Goal: Task Accomplishment & Management: Use online tool/utility

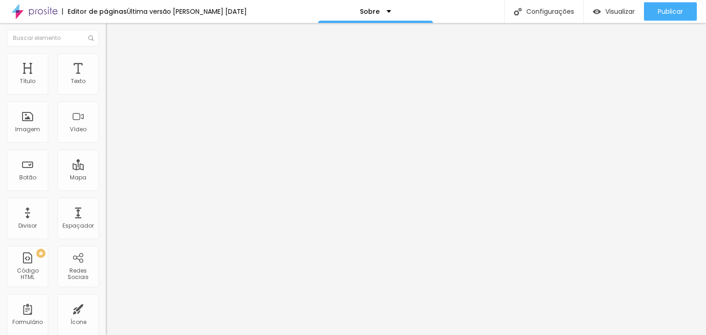
click at [106, 79] on span "Trocar imagem" at bounding box center [131, 75] width 50 height 8
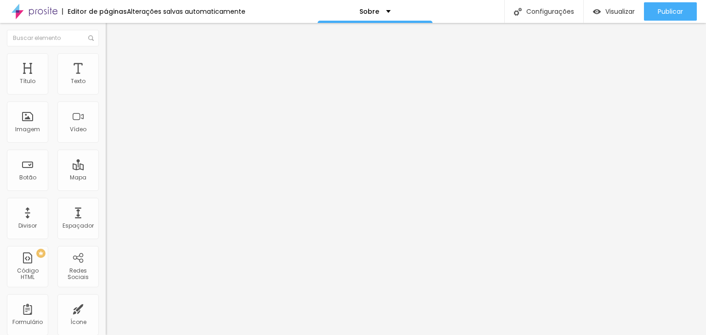
click at [106, 124] on img at bounding box center [109, 120] width 6 height 6
click at [106, 131] on img at bounding box center [109, 128] width 6 height 6
click at [106, 132] on div at bounding box center [159, 121] width 106 height 22
click at [106, 117] on div at bounding box center [159, 113] width 106 height 7
click at [106, 56] on img at bounding box center [110, 57] width 8 height 8
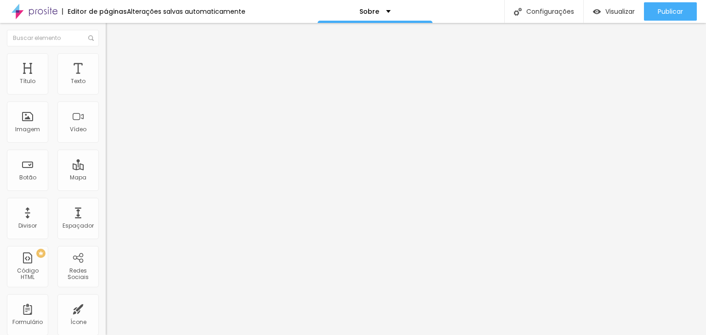
type input "85"
type input "80"
type input "75"
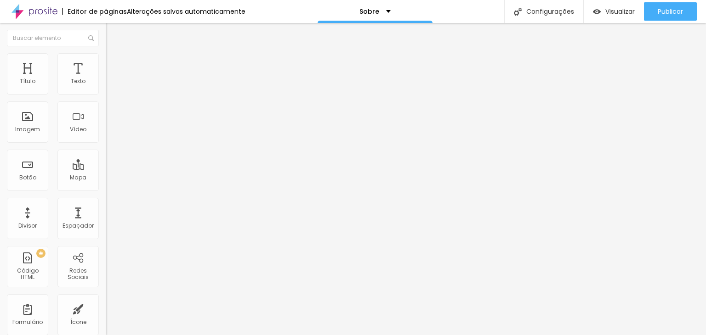
type input "75"
type input "80"
type input "85"
drag, startPoint x: 88, startPoint y: 97, endPoint x: 81, endPoint y: 99, distance: 7.0
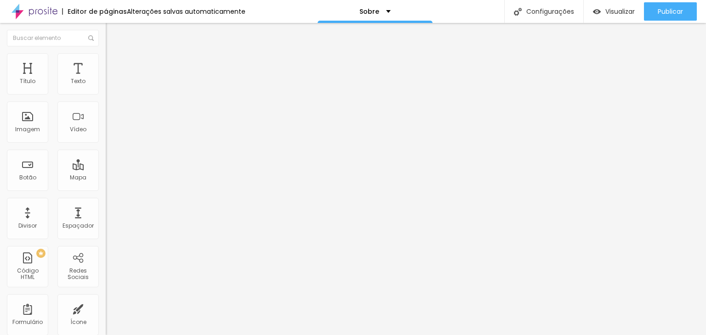
type input "85"
click at [106, 94] on input "range" at bounding box center [135, 90] width 59 height 7
type input "10"
type input "11"
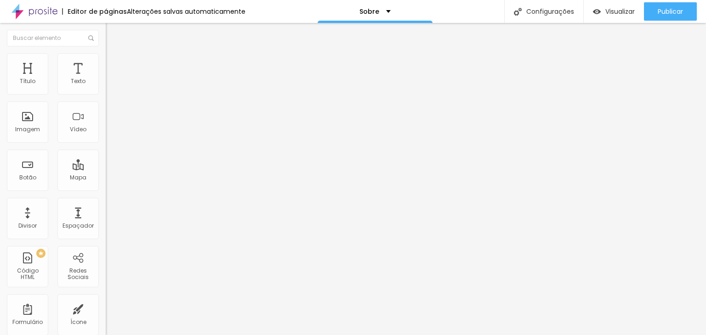
type input "11"
type input "16"
type input "21"
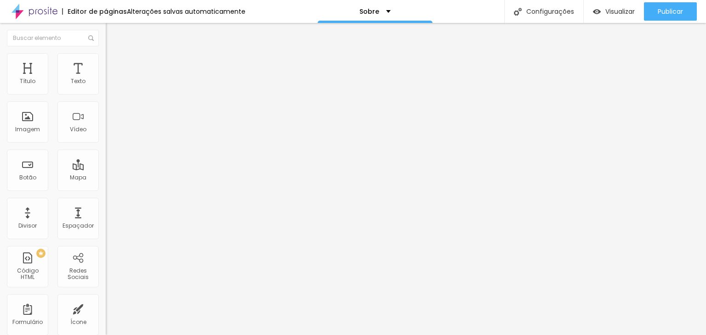
type input "24"
type input "29"
type input "35"
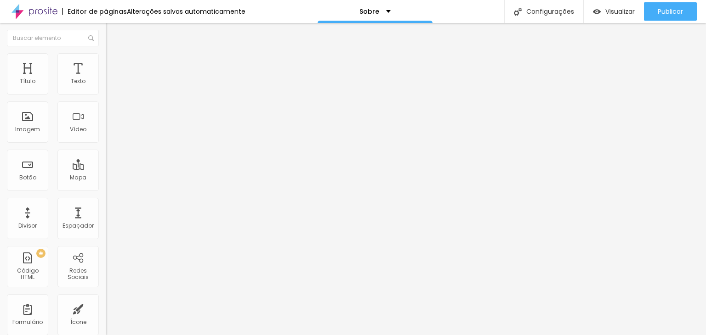
type input "35"
type input "40"
type input "41"
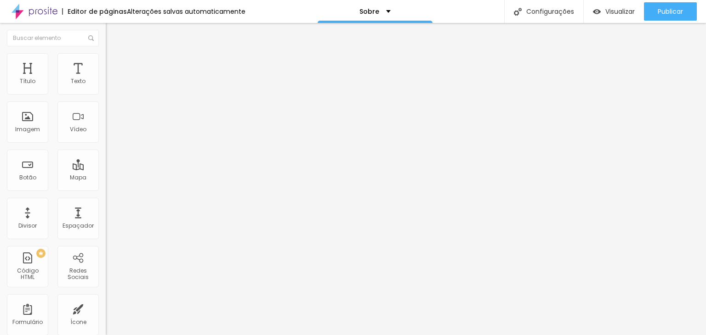
type input "42"
type input "52"
type input "53"
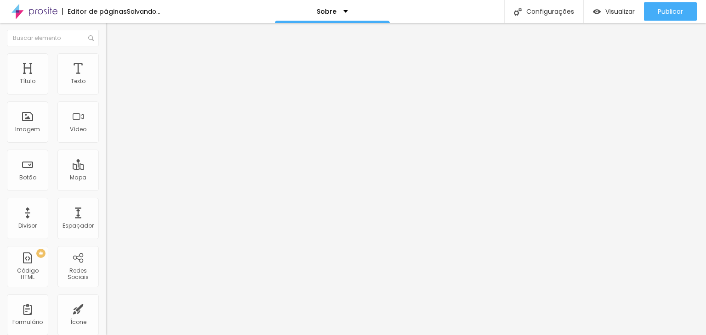
type input "53"
type input "54"
type input "56"
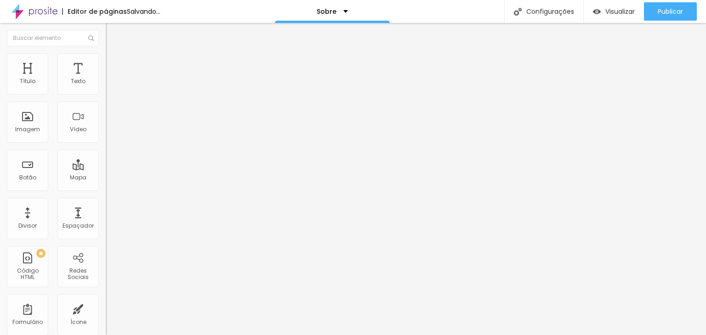
type input "60"
type input "61"
type input "62"
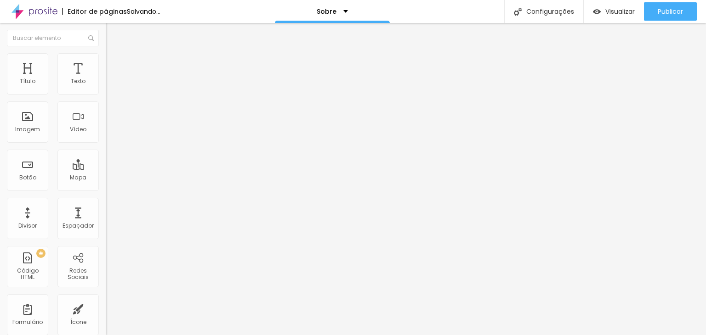
type input "62"
type input "69"
type input "70"
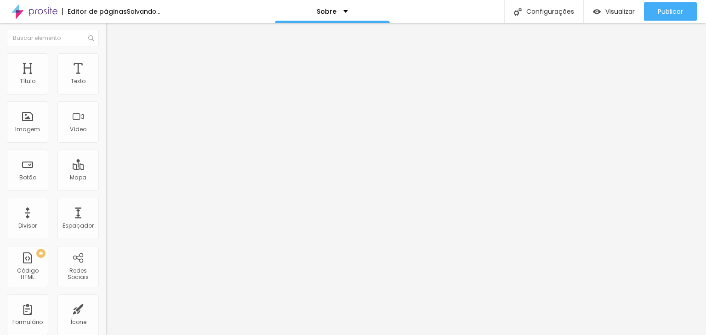
type input "71"
type input "73"
type input "77"
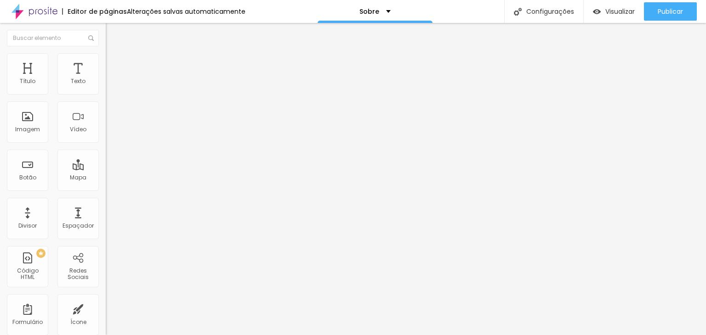
type input "77"
type input "73"
type input "69"
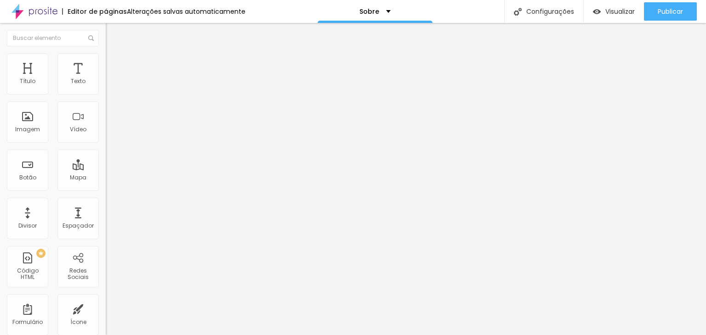
type input "65"
type input "54"
type input "46"
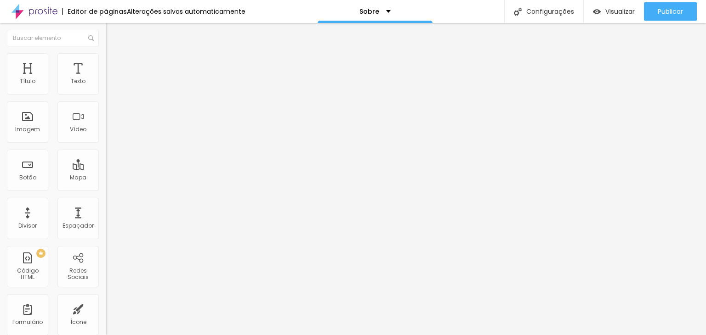
type input "46"
type input "40"
type input "24"
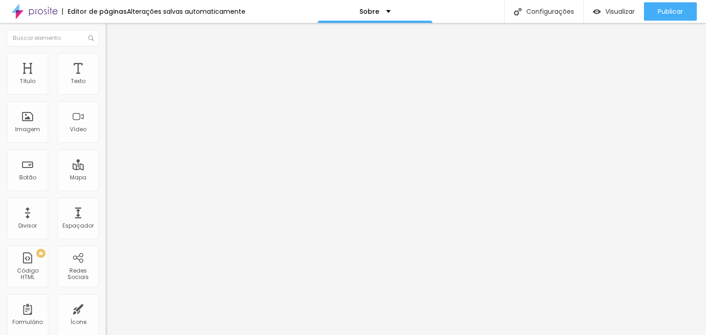
type input "16"
type input "12"
type input "0"
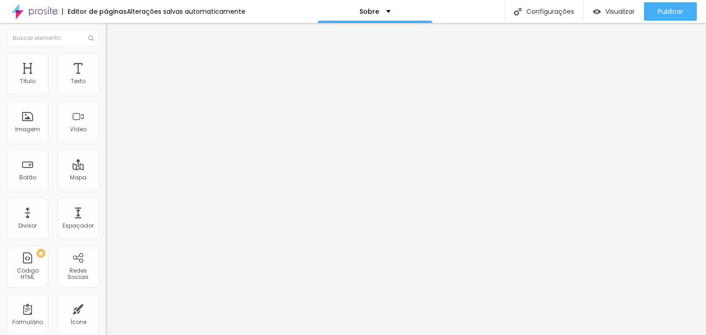
type input "0"
drag, startPoint x: 24, startPoint y: 117, endPoint x: 0, endPoint y: 115, distance: 24.0
type input "0"
click at [106, 202] on input "range" at bounding box center [135, 205] width 59 height 7
click at [114, 67] on span "Avançado" at bounding box center [129, 69] width 30 height 8
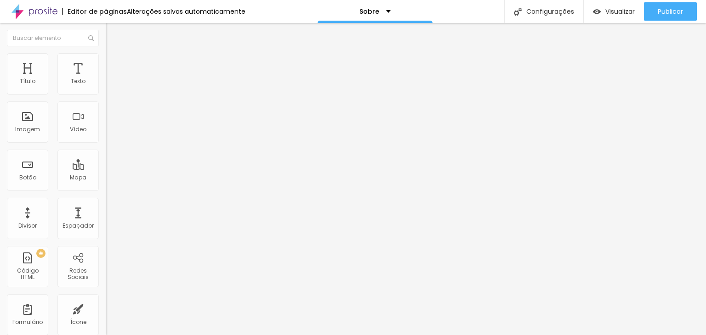
type input "40"
type input "34"
type input "32"
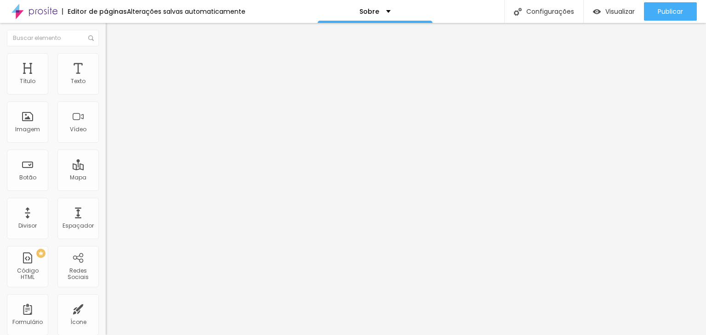
type input "32"
type input "30"
type input "29"
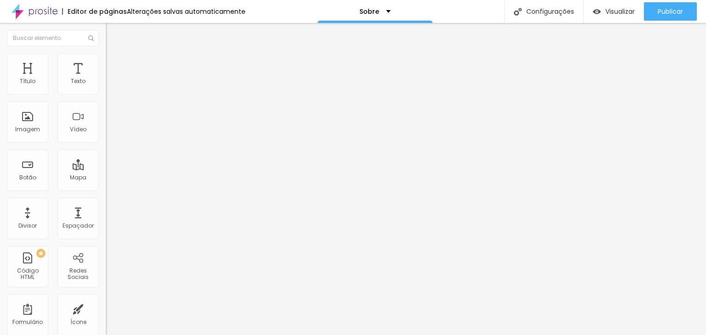
type input "28"
type input "27"
type input "25"
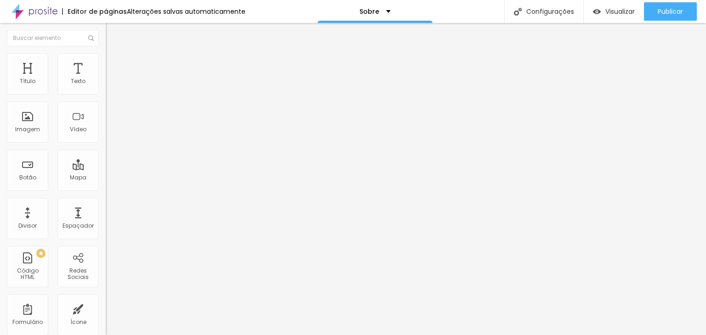
type input "25"
type input "23"
type input "21"
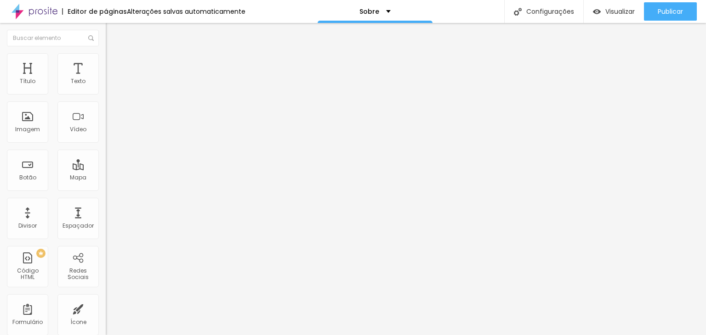
type input "19"
type input "18"
type input "16"
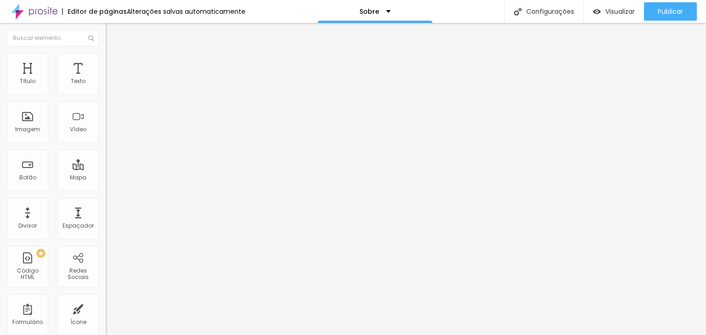
type input "16"
type input "14"
type input "10"
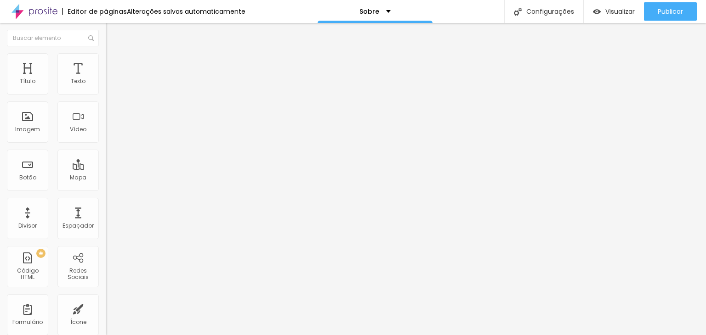
type input "1"
type input "0"
type input "3"
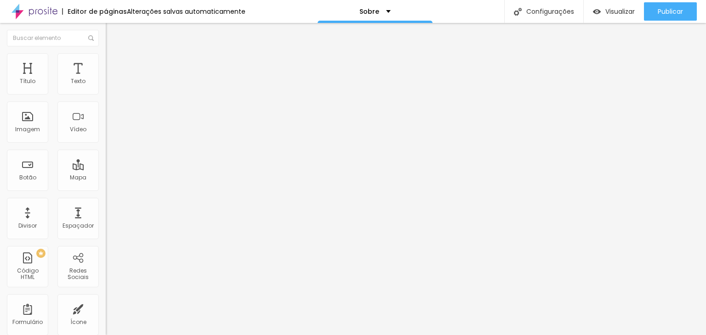
type input "3"
type input "10"
type input "17"
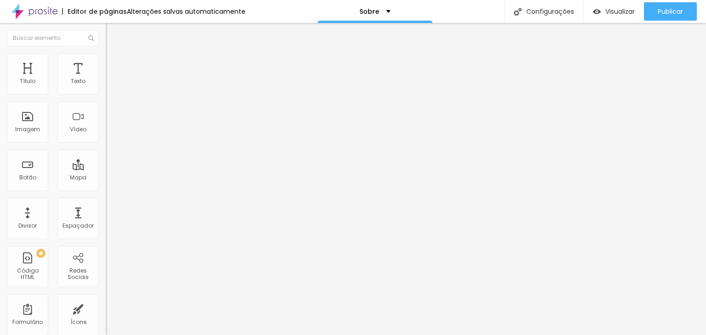
type input "23"
type input "27"
type input "34"
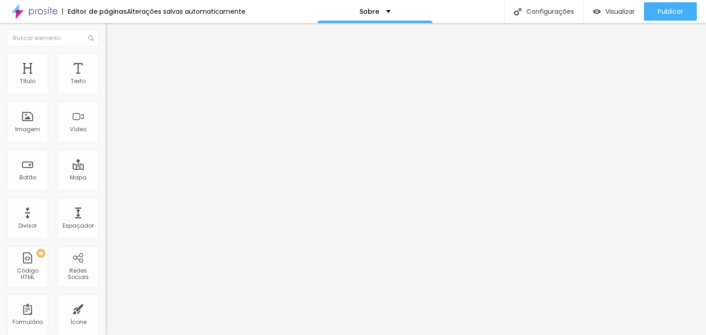
type input "34"
type input "40"
type input "43"
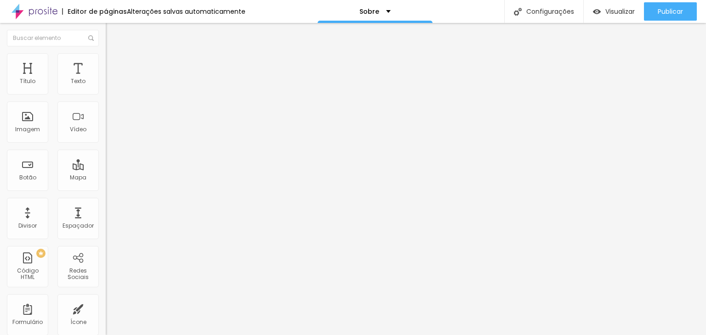
type input "45"
type input "48"
type input "50"
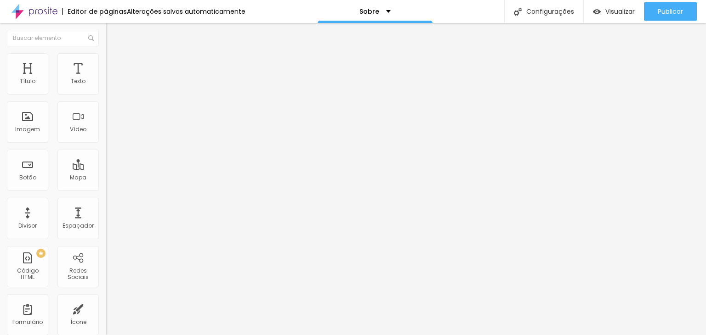
type input "50"
type input "52"
type input "53"
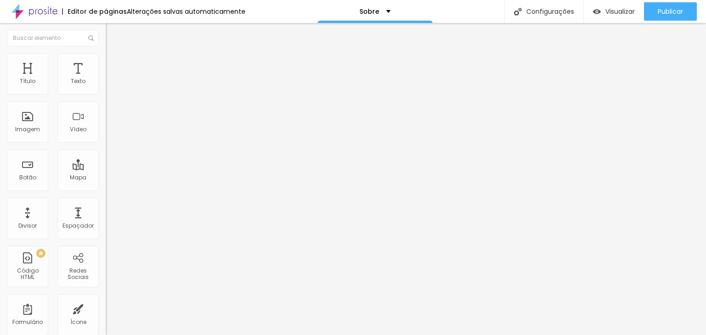
drag, startPoint x: 43, startPoint y: 89, endPoint x: 47, endPoint y: 90, distance: 4.8
type input "53"
click at [106, 178] on input "range" at bounding box center [135, 181] width 59 height 7
click at [106, 27] on button "Editar Imagem" at bounding box center [159, 33] width 106 height 21
click at [28, 122] on div "Imagem" at bounding box center [27, 122] width 41 height 41
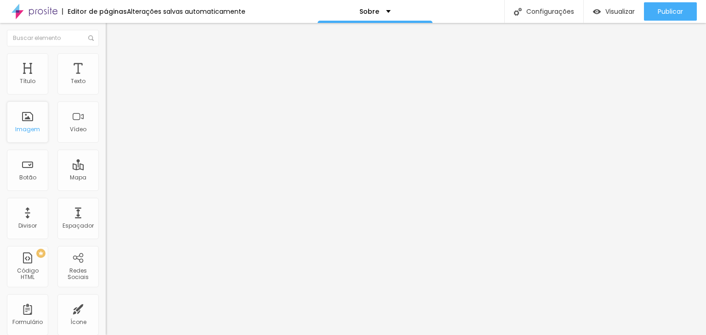
click at [28, 122] on div "Imagem" at bounding box center [27, 122] width 41 height 41
click at [106, 79] on span "Trocar imagem" at bounding box center [131, 75] width 50 height 8
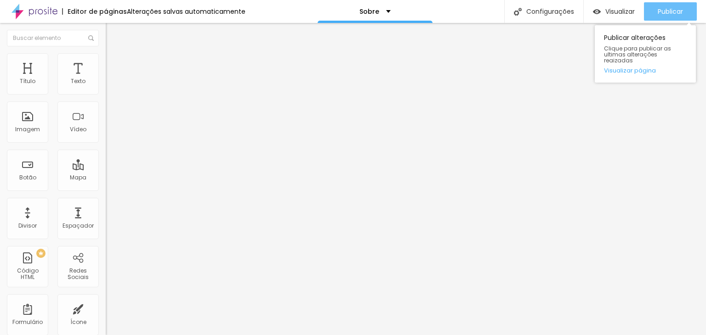
click at [675, 9] on span "Publicar" at bounding box center [670, 11] width 25 height 7
